Goal: Information Seeking & Learning: Learn about a topic

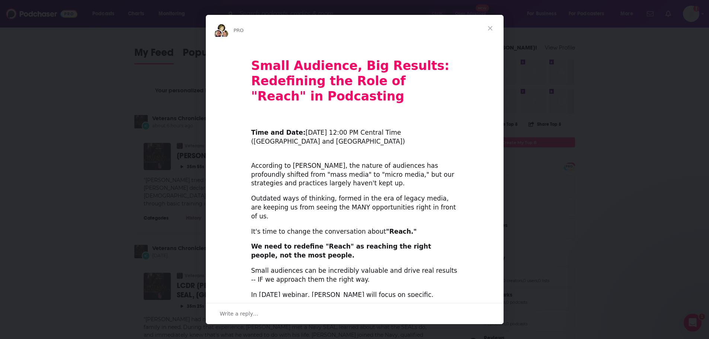
click at [490, 28] on span "Close" at bounding box center [490, 28] width 27 height 27
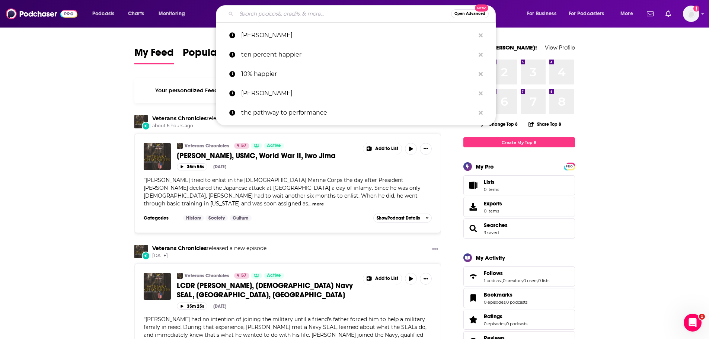
click at [271, 17] on input "Search podcasts, credits, & more..." at bounding box center [343, 14] width 215 height 12
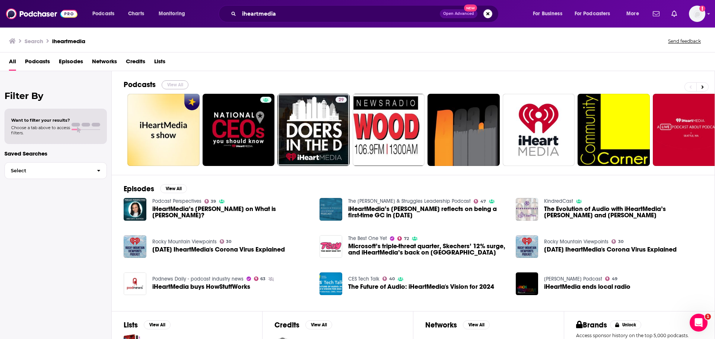
click at [173, 83] on button "View All" at bounding box center [175, 84] width 27 height 9
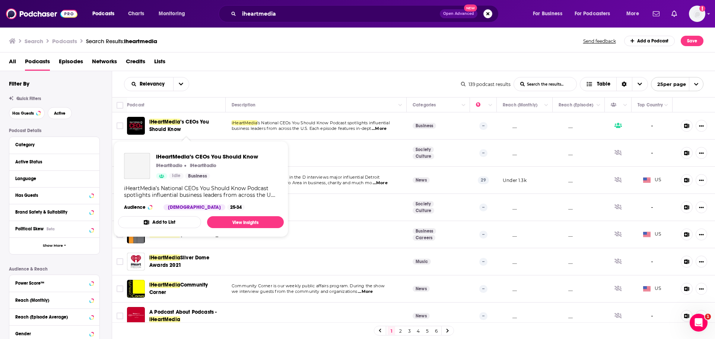
scroll to position [37, 0]
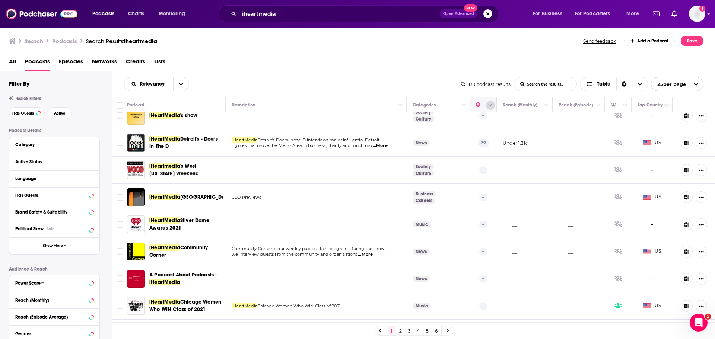
click at [489, 106] on icon "Column Actions" at bounding box center [491, 105] width 4 height 4
click at [356, 74] on div at bounding box center [357, 169] width 715 height 339
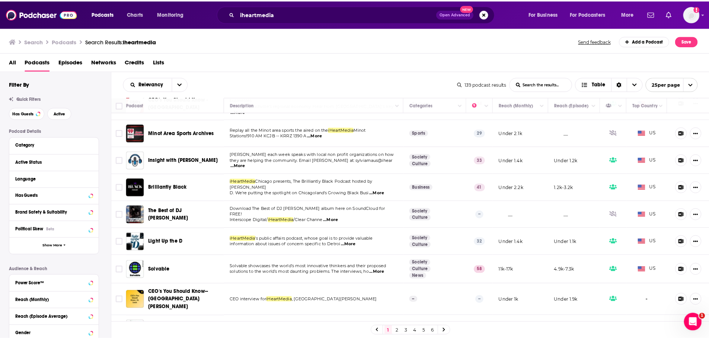
scroll to position [484, 0]
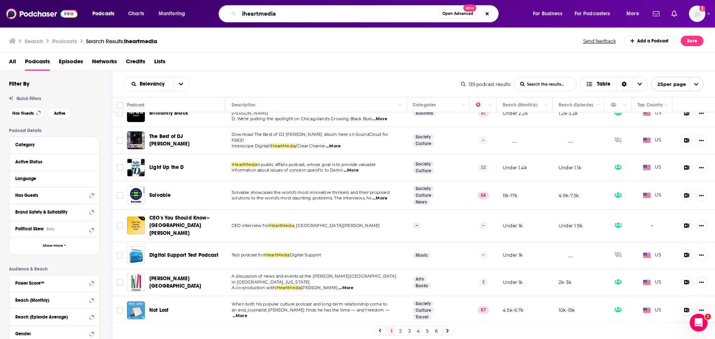
click at [290, 15] on input "iheartmedia" at bounding box center [339, 14] width 200 height 12
type input "i"
type input "stuff you should know"
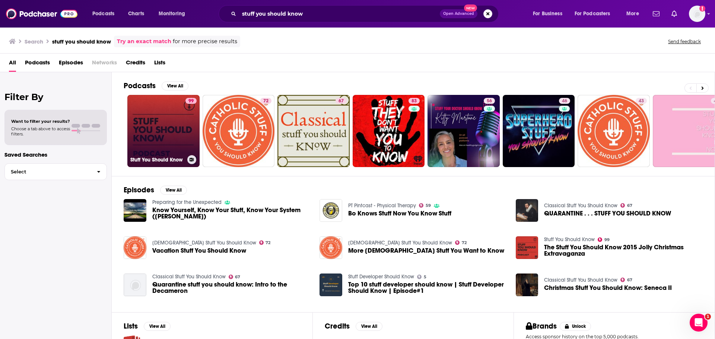
click at [159, 129] on link "99 Stuff You Should Know" at bounding box center [163, 131] width 72 height 72
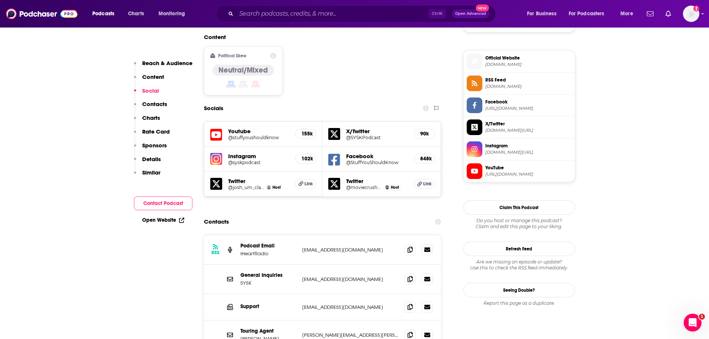
scroll to position [596, 0]
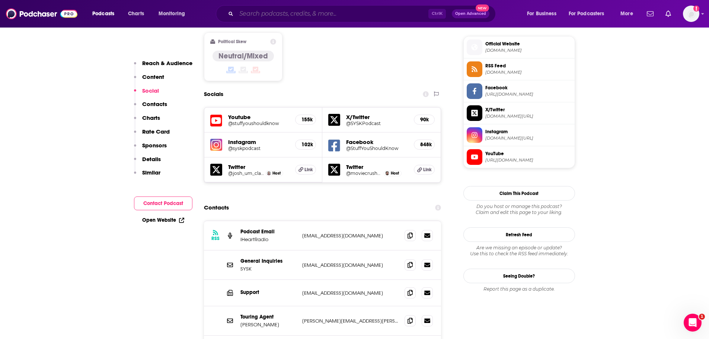
click at [286, 14] on input "Search podcasts, credits, & more..." at bounding box center [332, 14] width 192 height 12
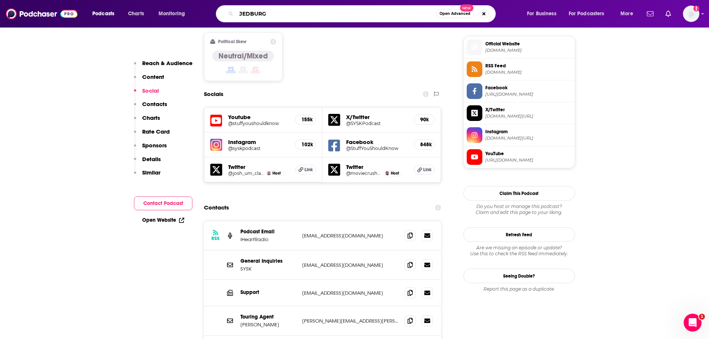
type input "JEDBURGH"
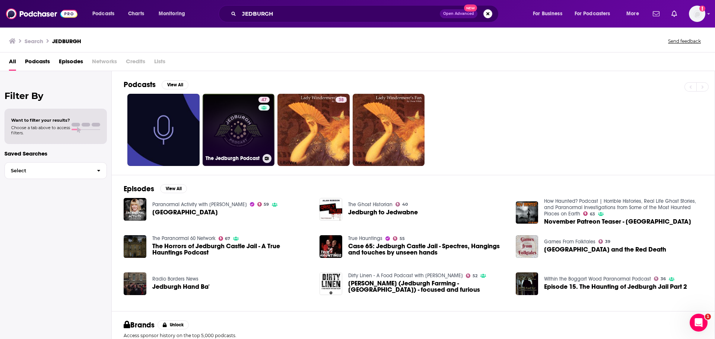
click at [236, 127] on link "47 The Jedburgh Podcast" at bounding box center [239, 130] width 72 height 72
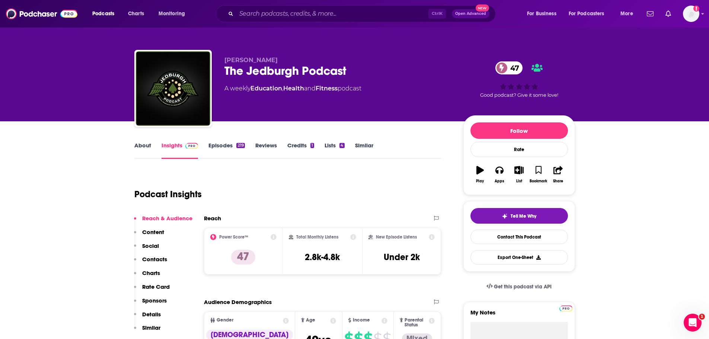
click at [218, 146] on link "Episodes 219" at bounding box center [227, 150] width 36 height 17
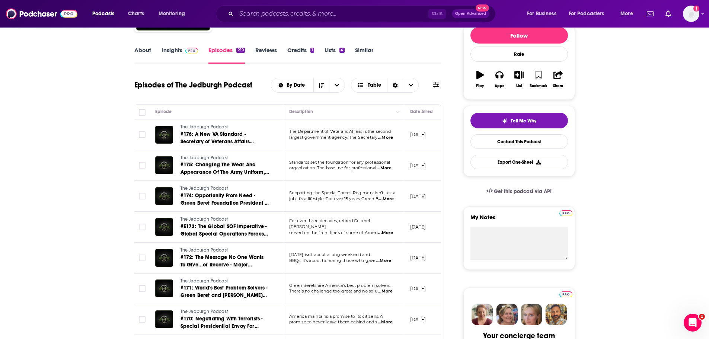
scroll to position [112, 0]
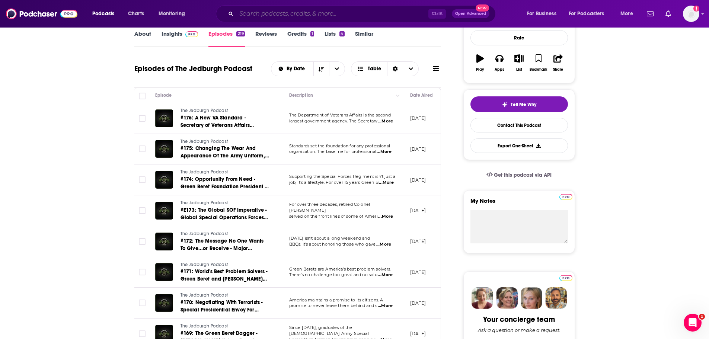
click at [363, 18] on input "Search podcasts, credits, & more..." at bounding box center [332, 14] width 192 height 12
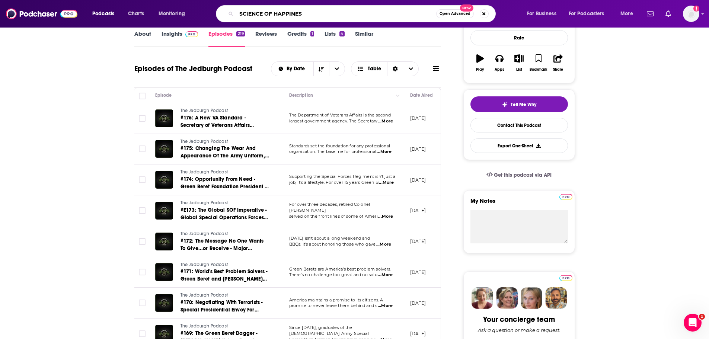
type input "SCIENCE OF HAPPINESS"
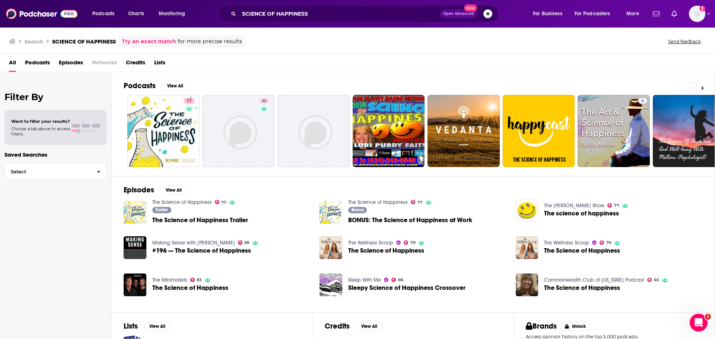
click at [45, 62] on span "Podcasts" at bounding box center [37, 64] width 25 height 15
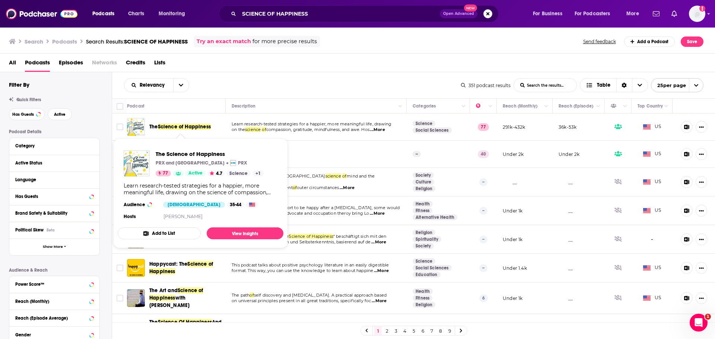
click at [178, 127] on span "Science of Happiness" at bounding box center [184, 127] width 53 height 6
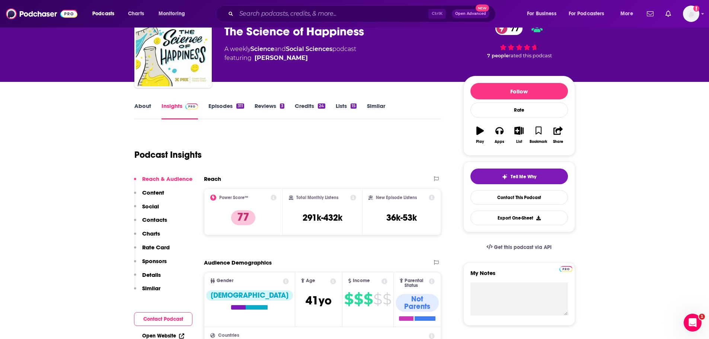
scroll to position [37, 0]
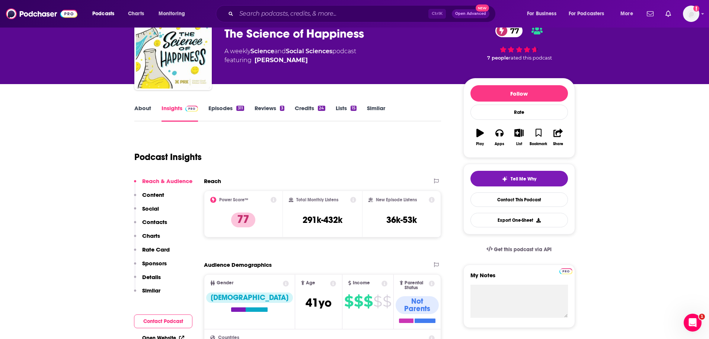
click at [227, 108] on link "Episodes 311" at bounding box center [226, 113] width 35 height 17
